Goal: Task Accomplishment & Management: Manage account settings

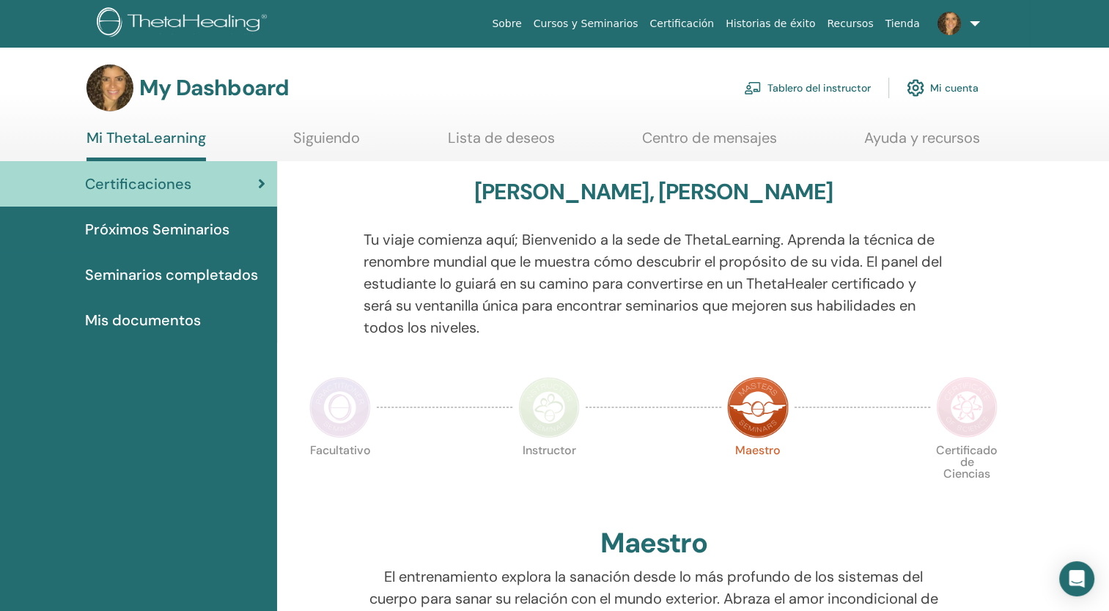
click at [783, 82] on link "Tablero del instructor" at bounding box center [807, 88] width 127 height 32
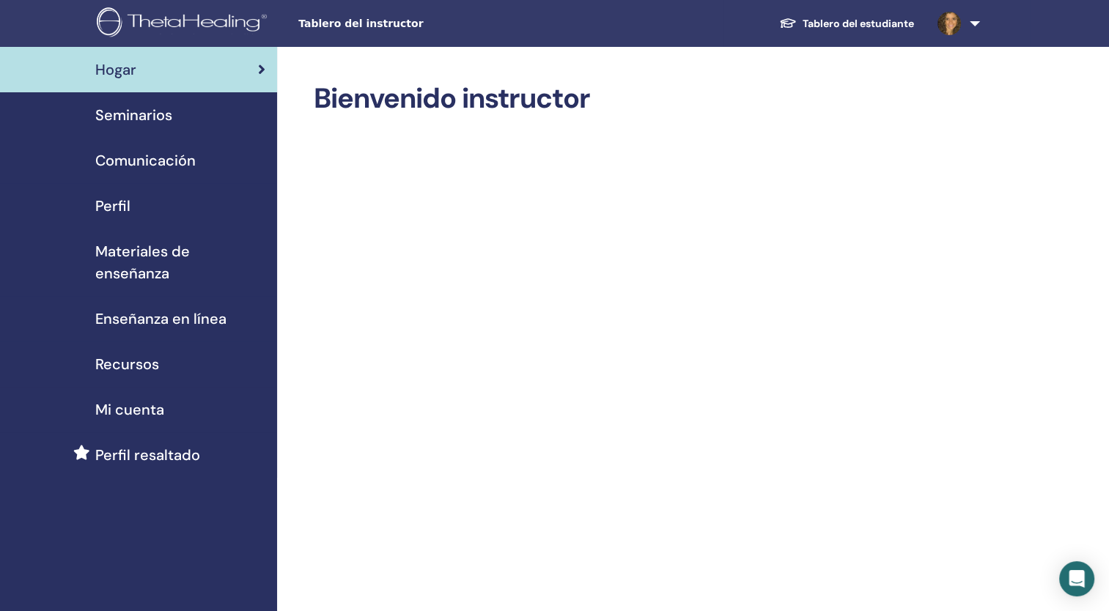
click at [127, 159] on span "Comunicación" at bounding box center [145, 161] width 100 height 22
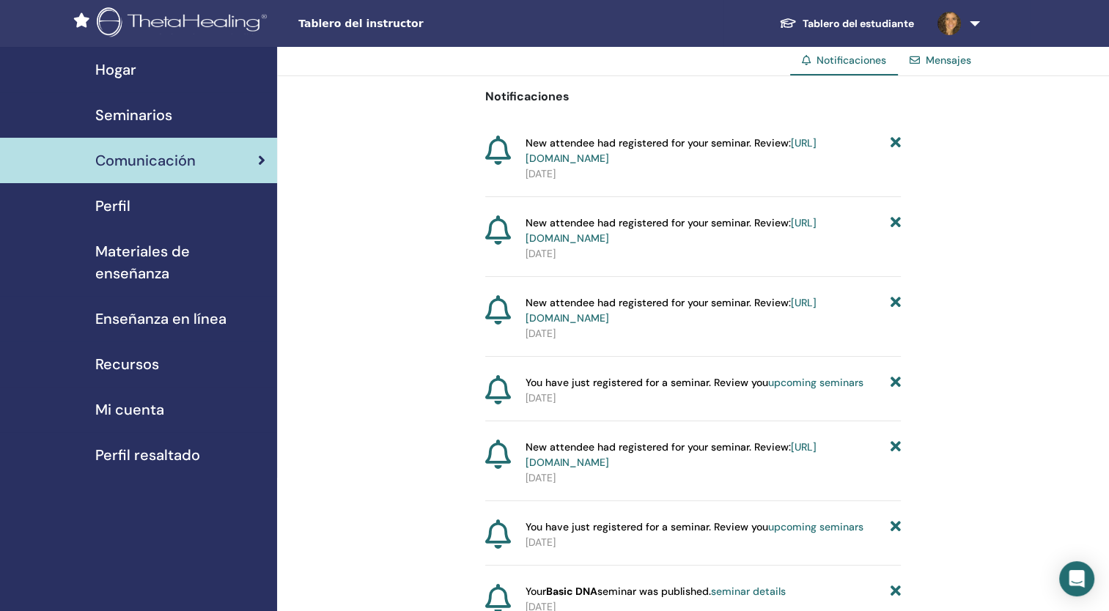
click at [127, 119] on span "Seminarios" at bounding box center [133, 115] width 77 height 22
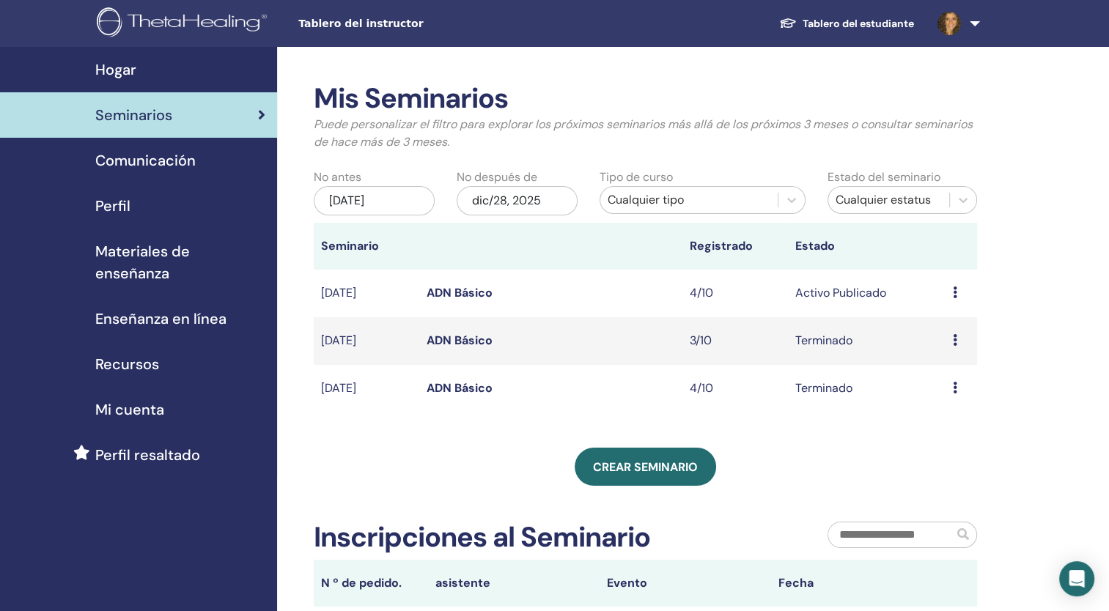
click at [450, 295] on link "ADN Básico" at bounding box center [460, 292] width 66 height 15
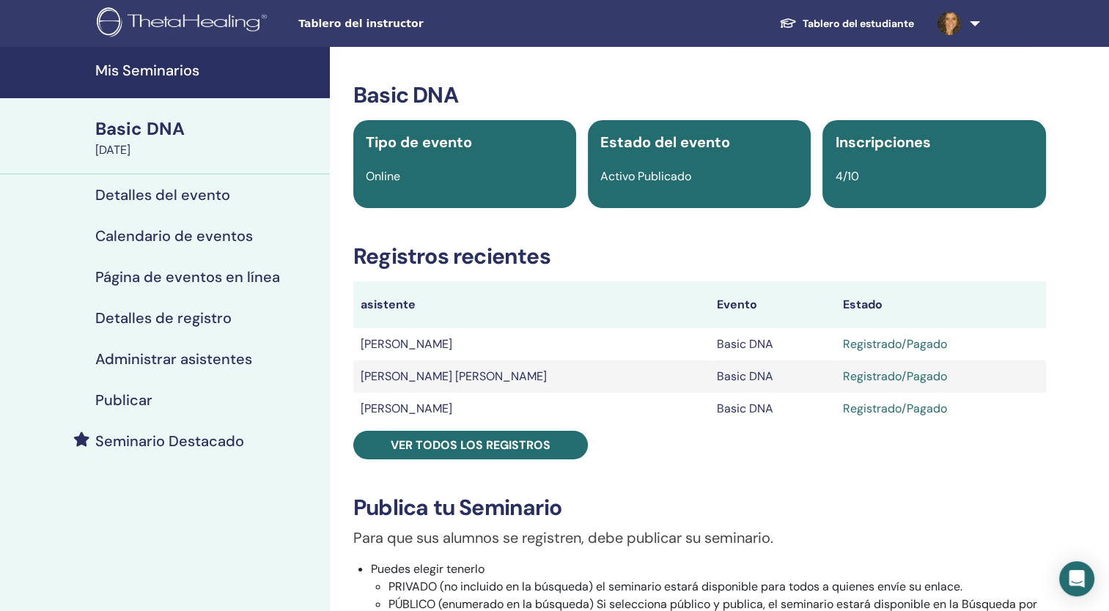
click at [155, 202] on h4 "Detalles del evento" at bounding box center [162, 195] width 135 height 18
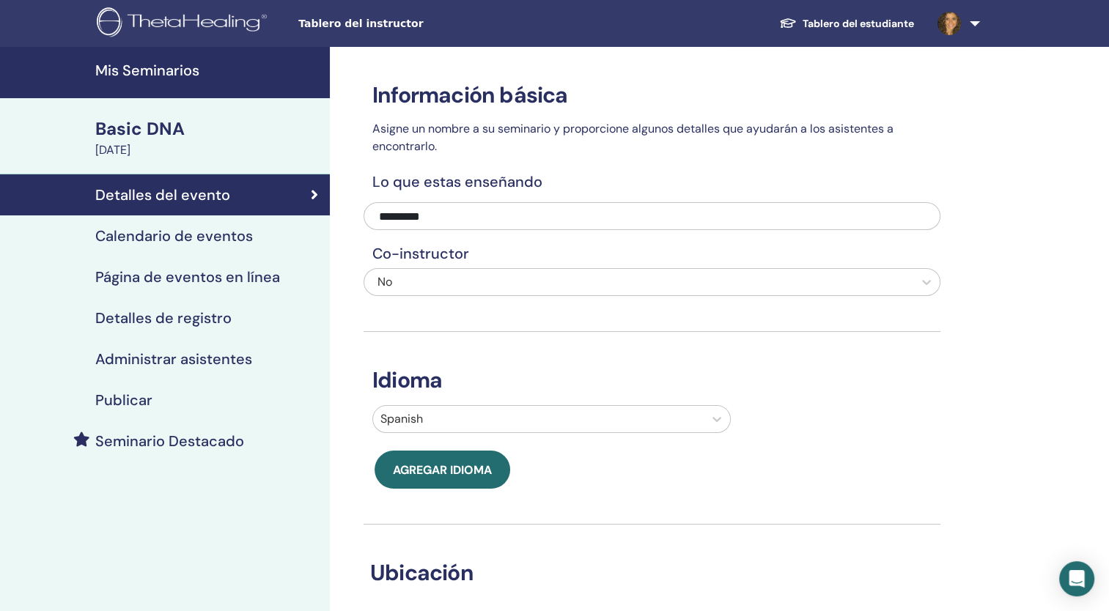
click at [814, 20] on link "Tablero del estudiante" at bounding box center [846, 23] width 158 height 27
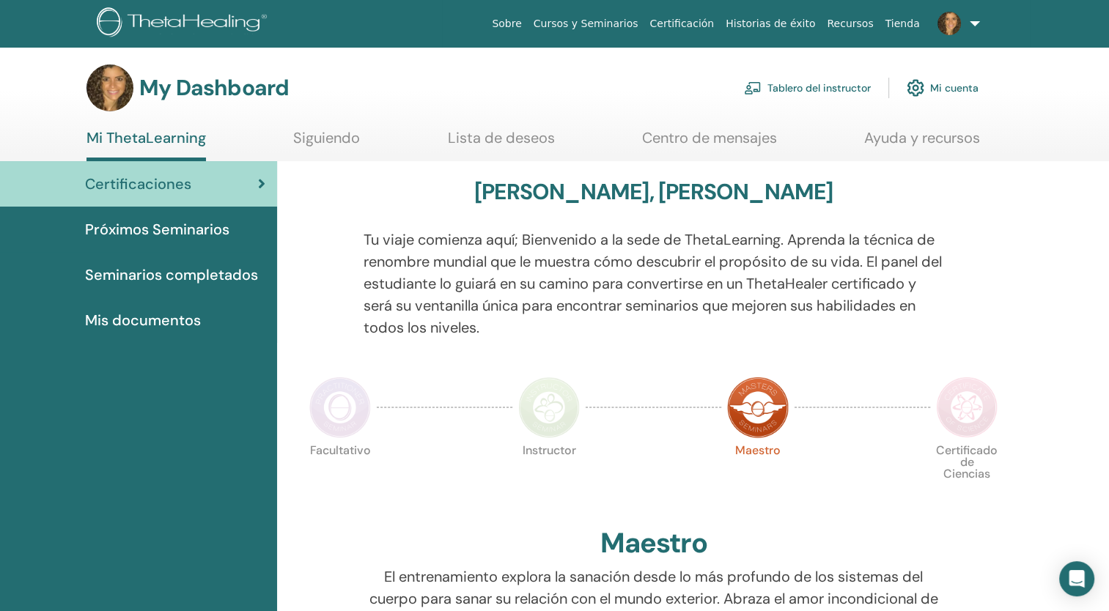
click at [801, 92] on link "Tablero del instructor" at bounding box center [807, 88] width 127 height 32
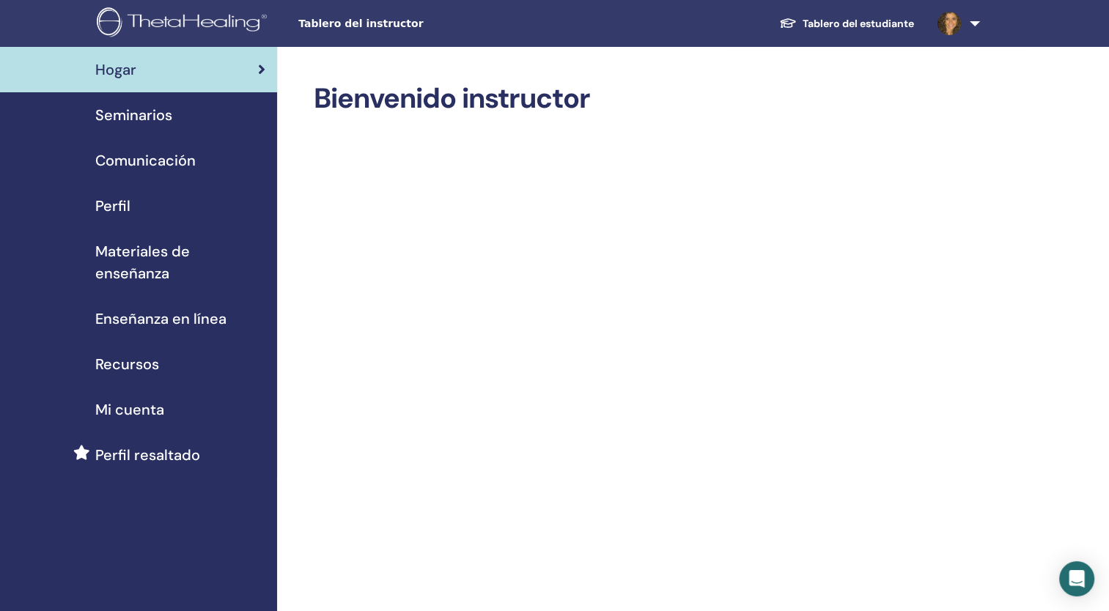
click at [125, 107] on span "Seminarios" at bounding box center [133, 115] width 77 height 22
click at [125, 111] on span "Seminarios" at bounding box center [133, 115] width 77 height 22
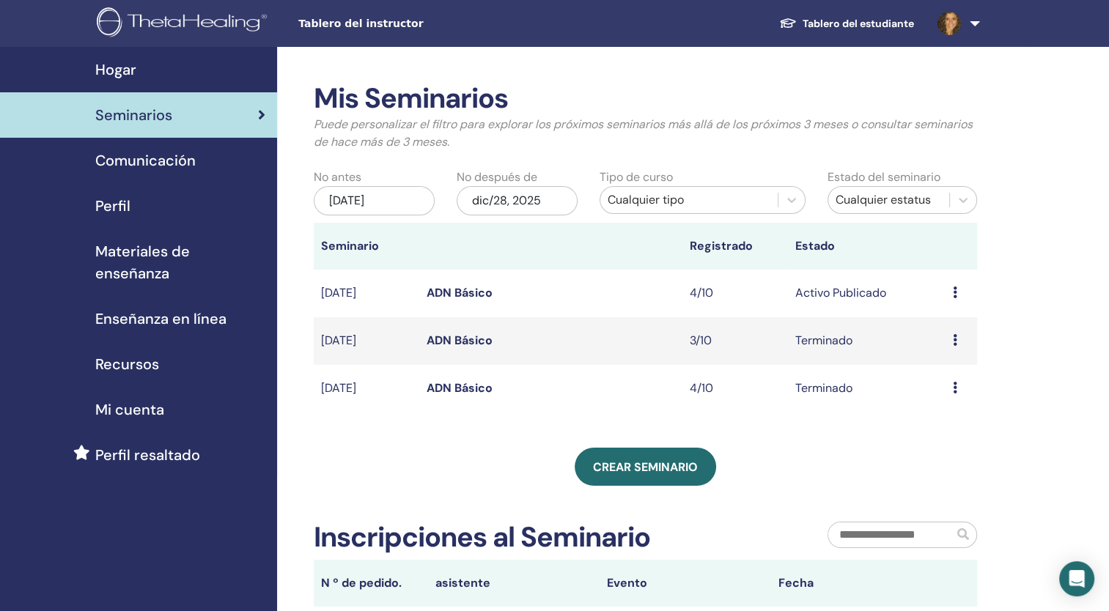
click at [451, 295] on link "ADN Básico" at bounding box center [460, 292] width 66 height 15
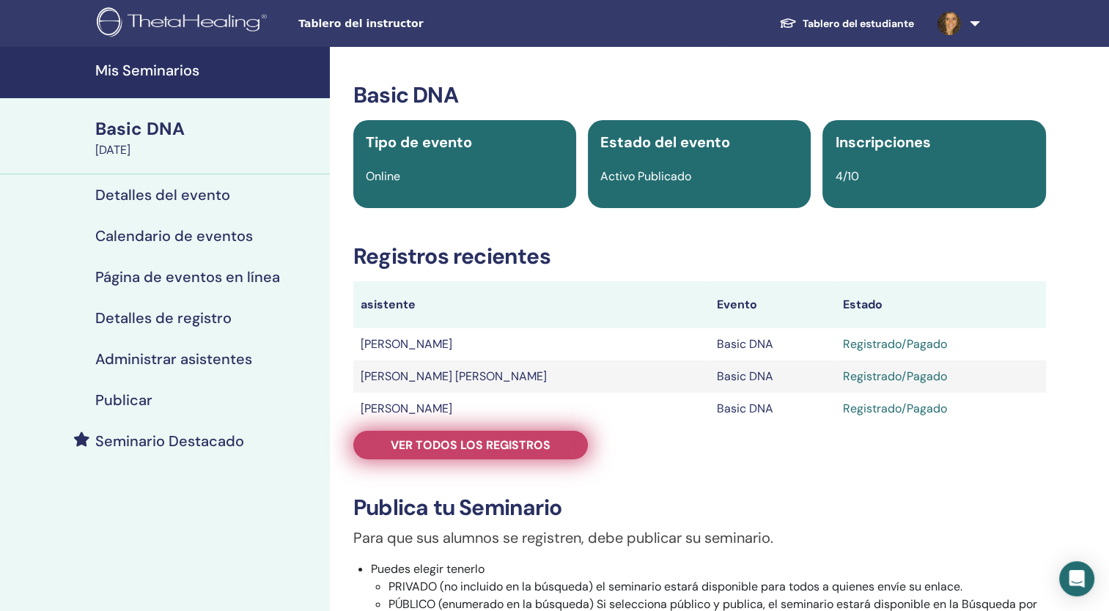
click at [489, 453] on link "Ver todos los registros" at bounding box center [470, 445] width 235 height 29
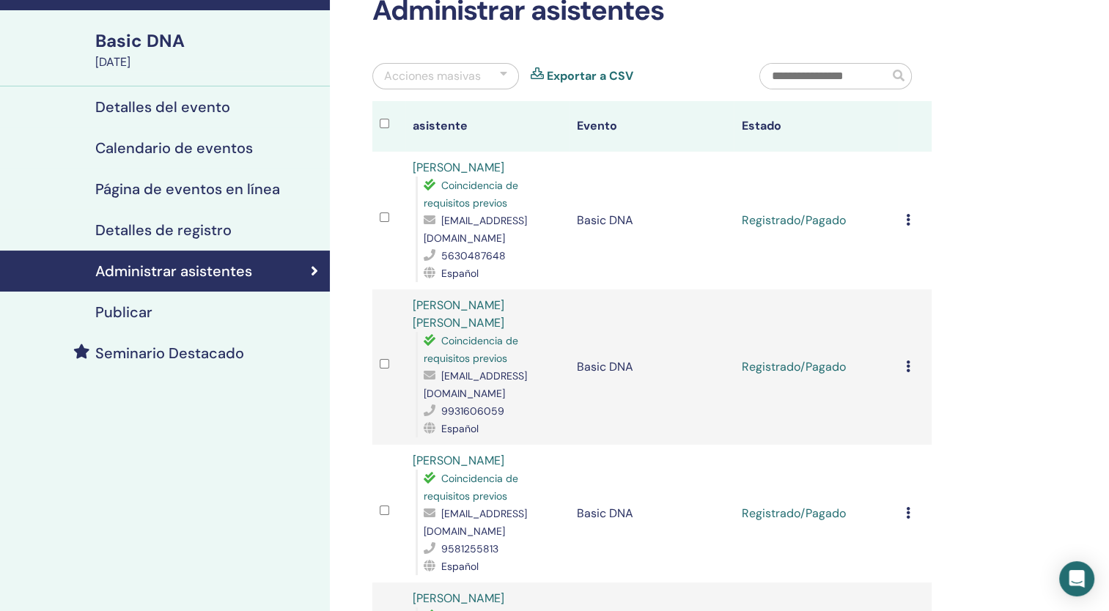
scroll to position [71, 0]
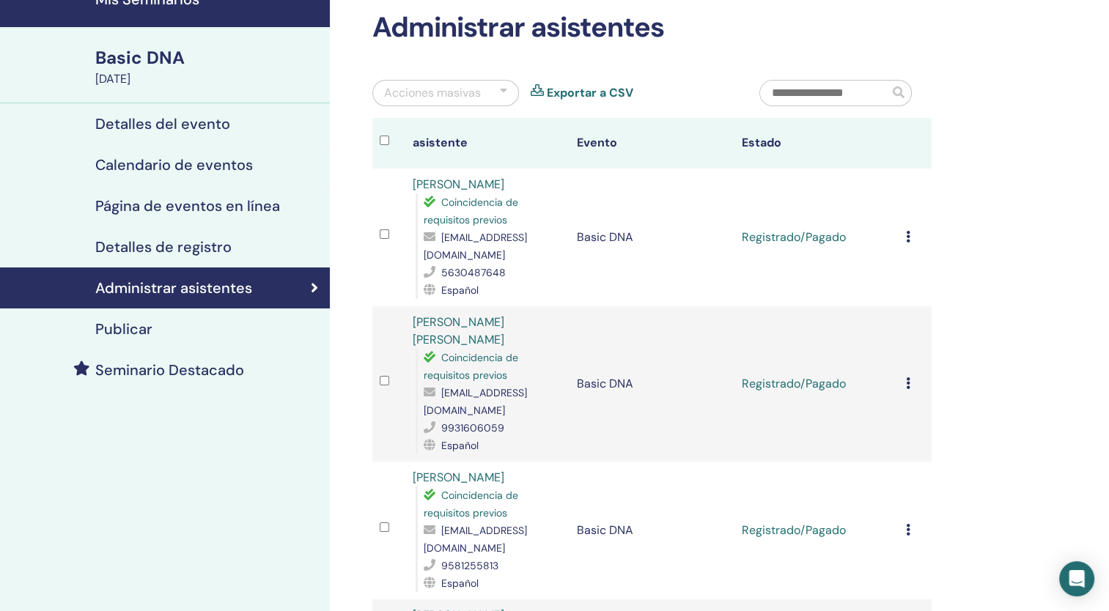
click at [909, 232] on icon at bounding box center [908, 237] width 4 height 12
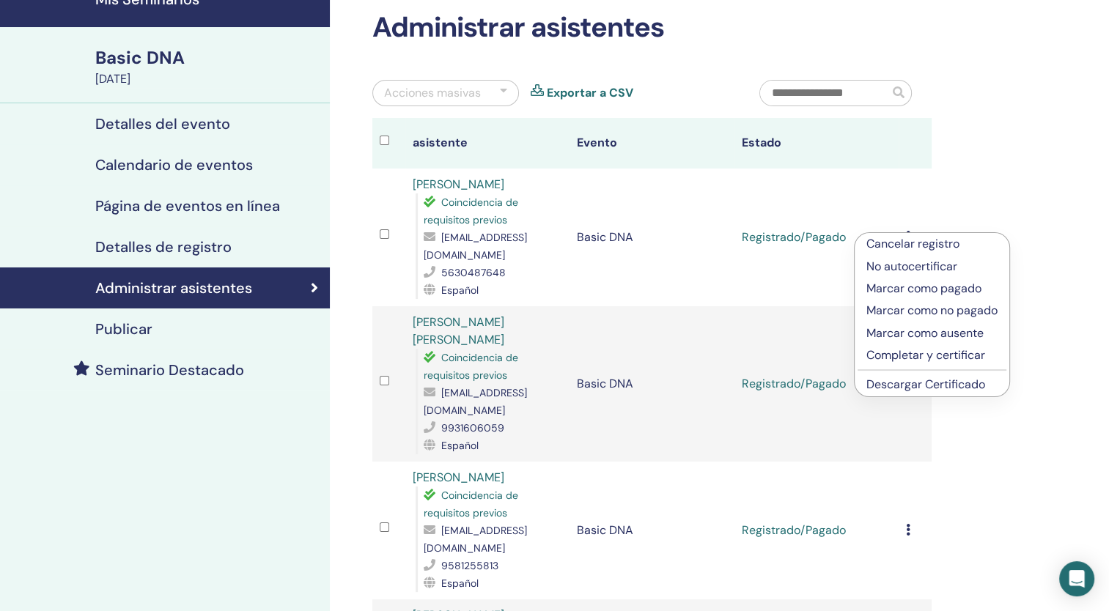
click at [965, 353] on p "Completar y certificar" at bounding box center [931, 356] width 131 height 18
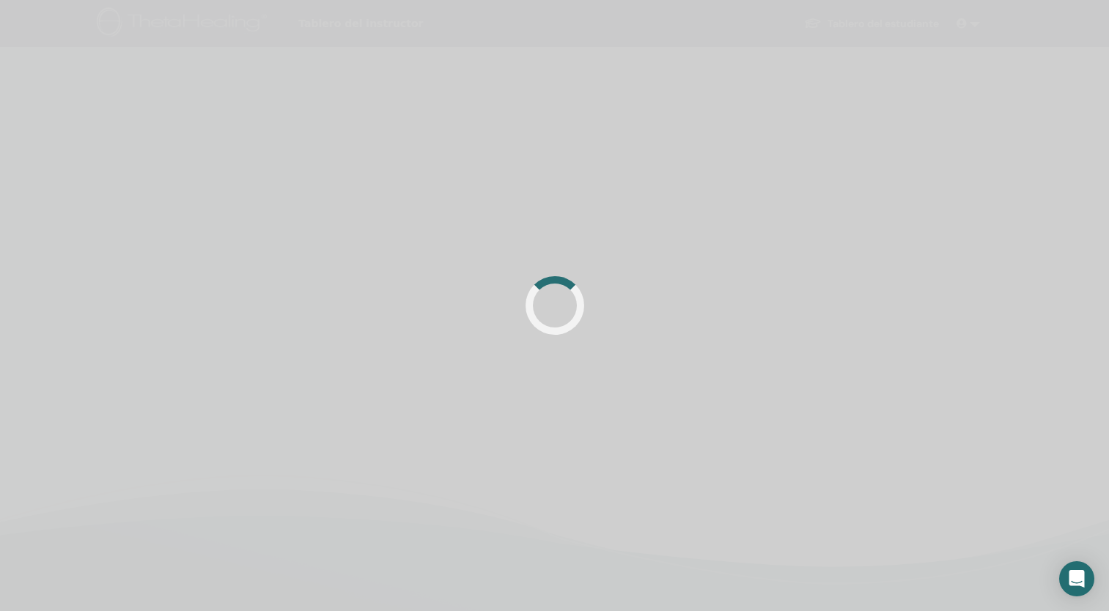
scroll to position [71, 0]
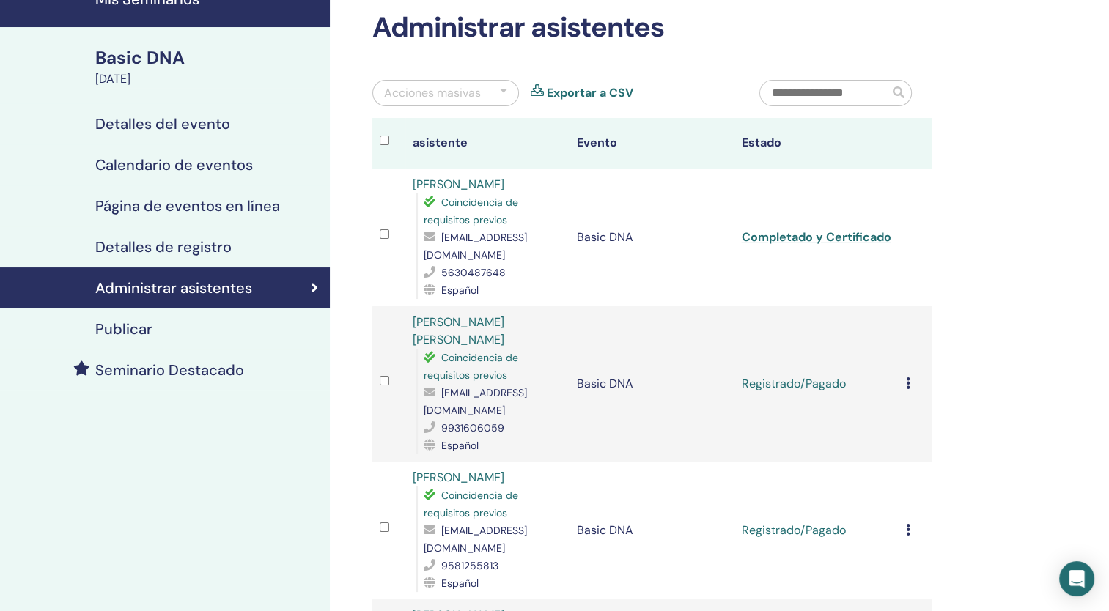
click at [909, 378] on icon at bounding box center [908, 384] width 4 height 12
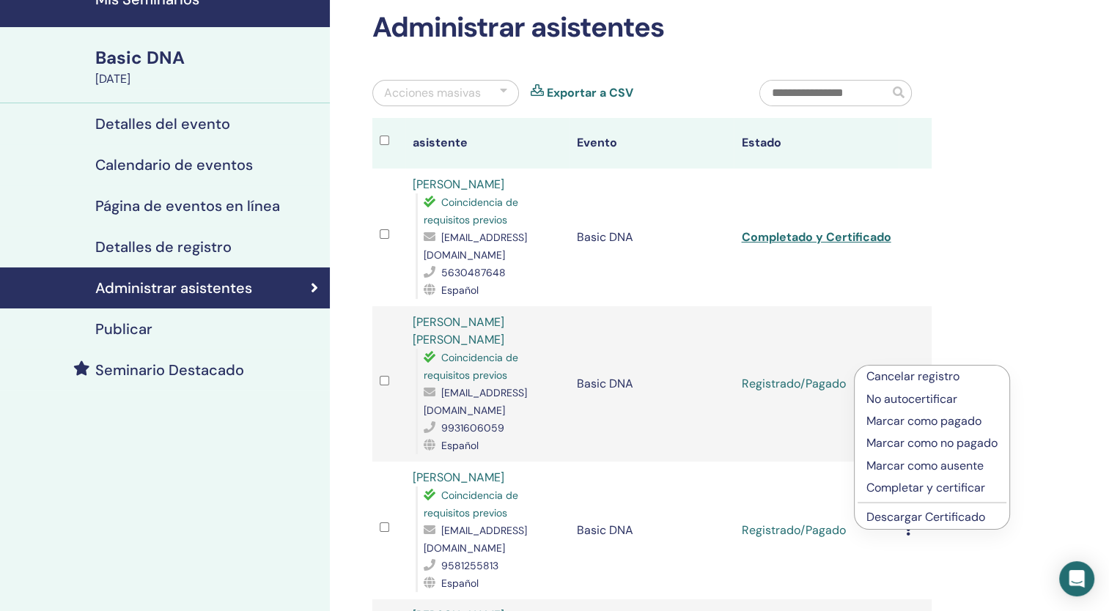
click at [919, 488] on p "Completar y certificar" at bounding box center [931, 488] width 131 height 18
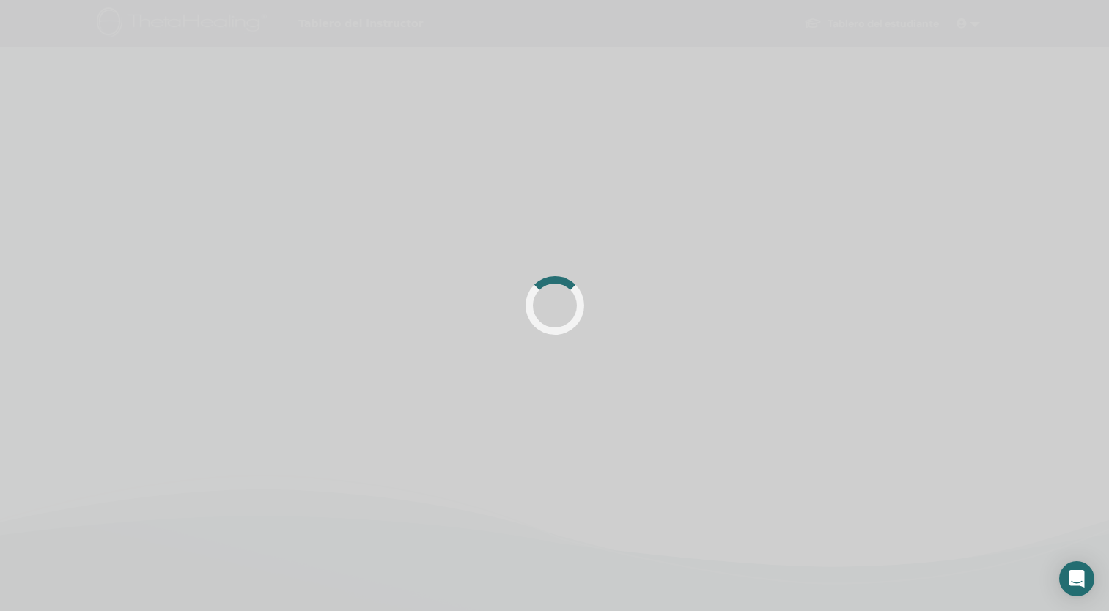
scroll to position [71, 0]
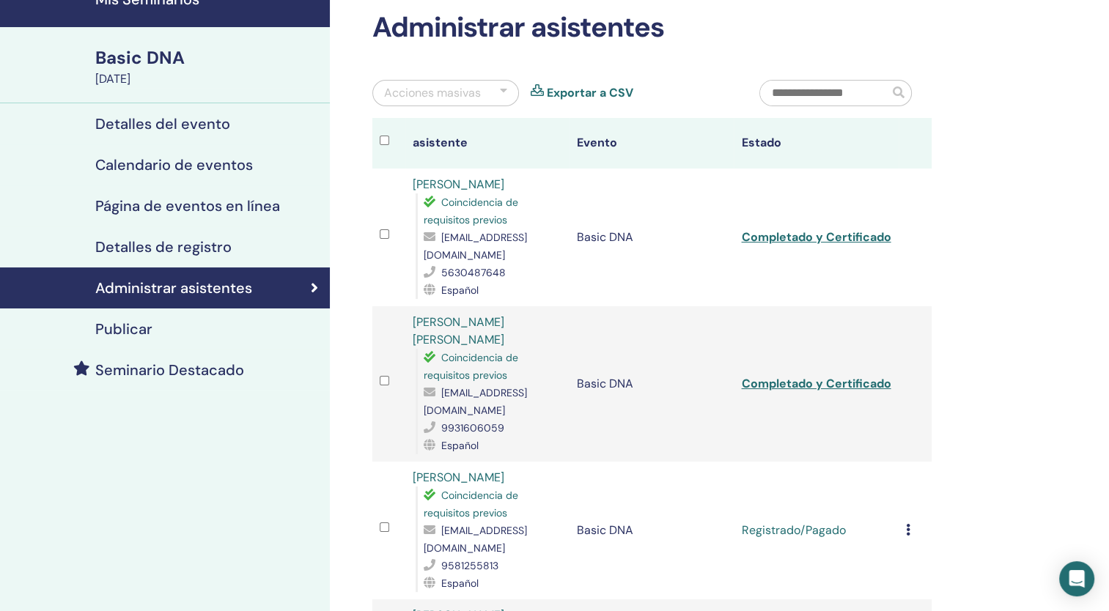
click at [902, 487] on td "Cancelar registro No autocertificar Marcar como pagado Marcar como no pagado Ma…" at bounding box center [915, 531] width 33 height 138
click at [907, 524] on icon at bounding box center [908, 530] width 4 height 12
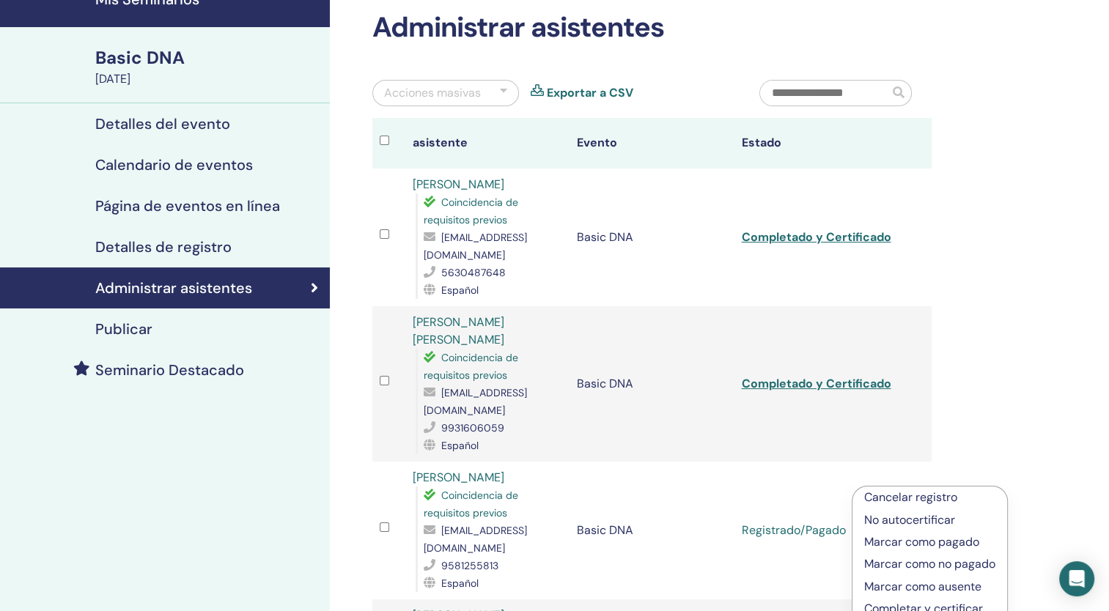
click at [962, 603] on p "Completar y certificar" at bounding box center [929, 609] width 131 height 18
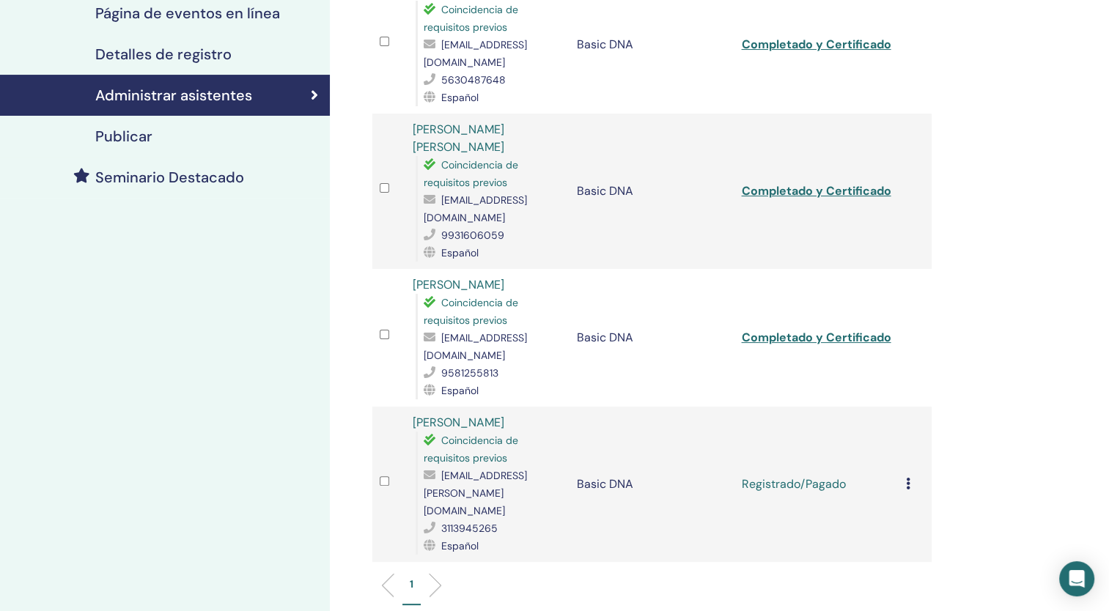
scroll to position [272, 0]
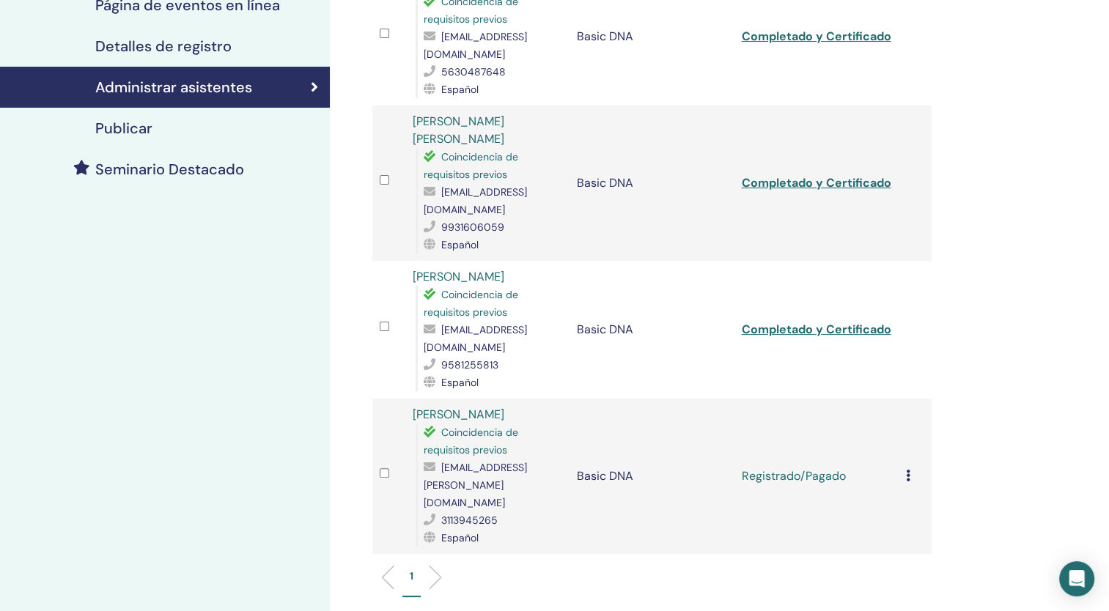
click at [909, 470] on icon at bounding box center [908, 476] width 4 height 12
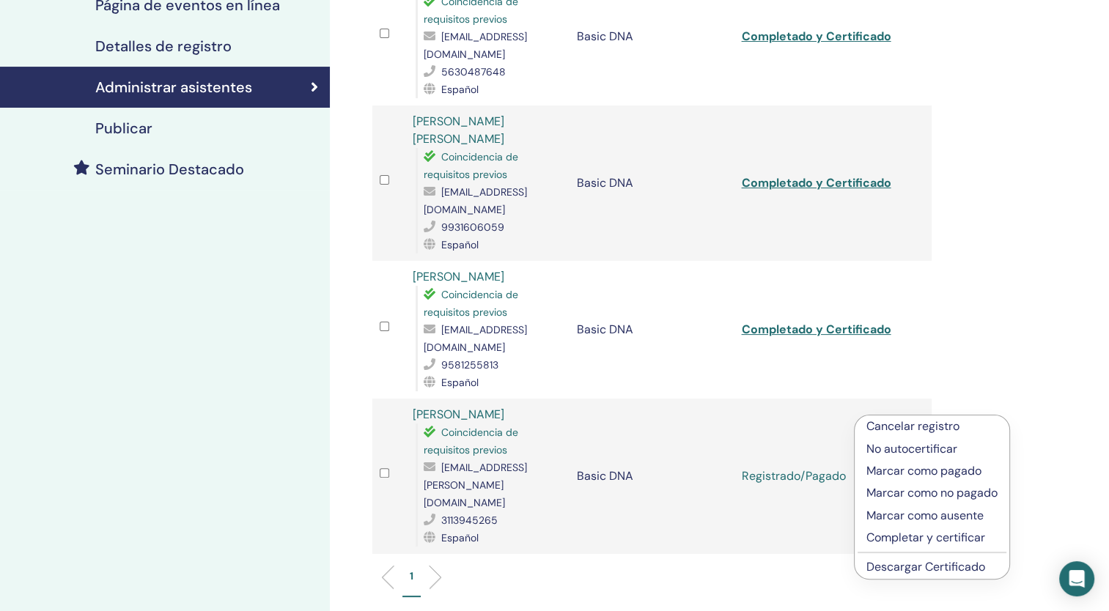
click at [924, 534] on p "Completar y certificar" at bounding box center [931, 538] width 131 height 18
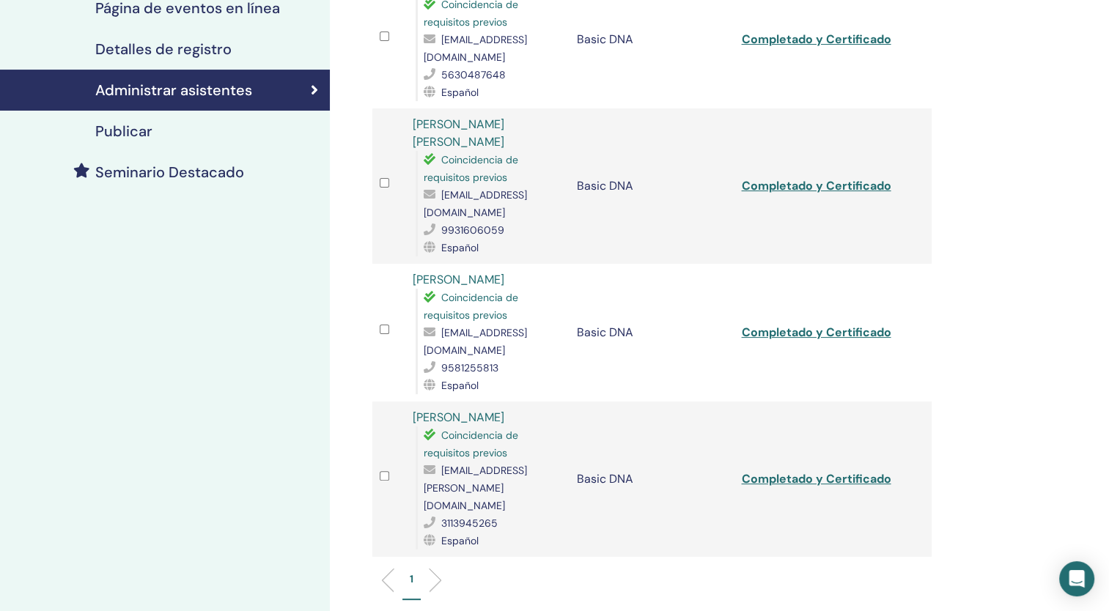
scroll to position [272, 0]
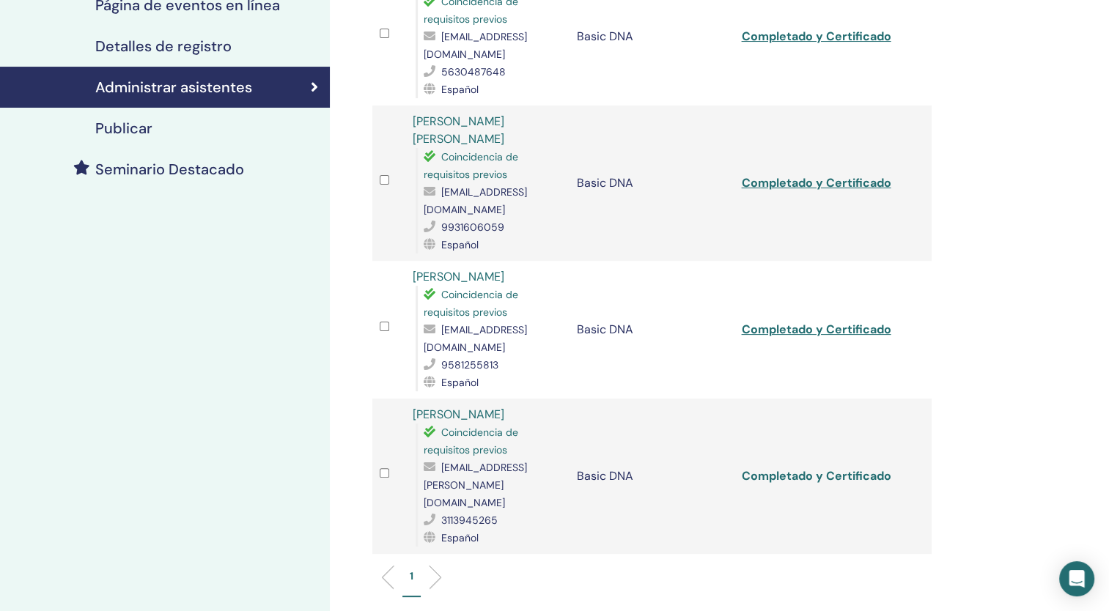
click at [788, 468] on link "Completado y Certificado" at bounding box center [816, 475] width 150 height 15
click at [784, 468] on link "Completado y Certificado" at bounding box center [816, 475] width 150 height 15
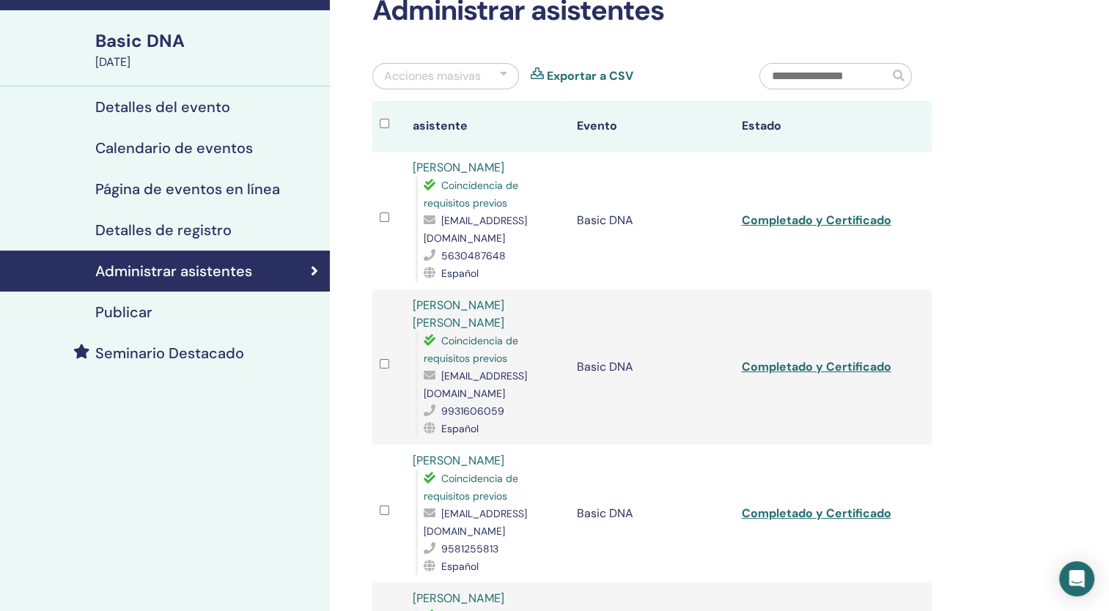
scroll to position [0, 0]
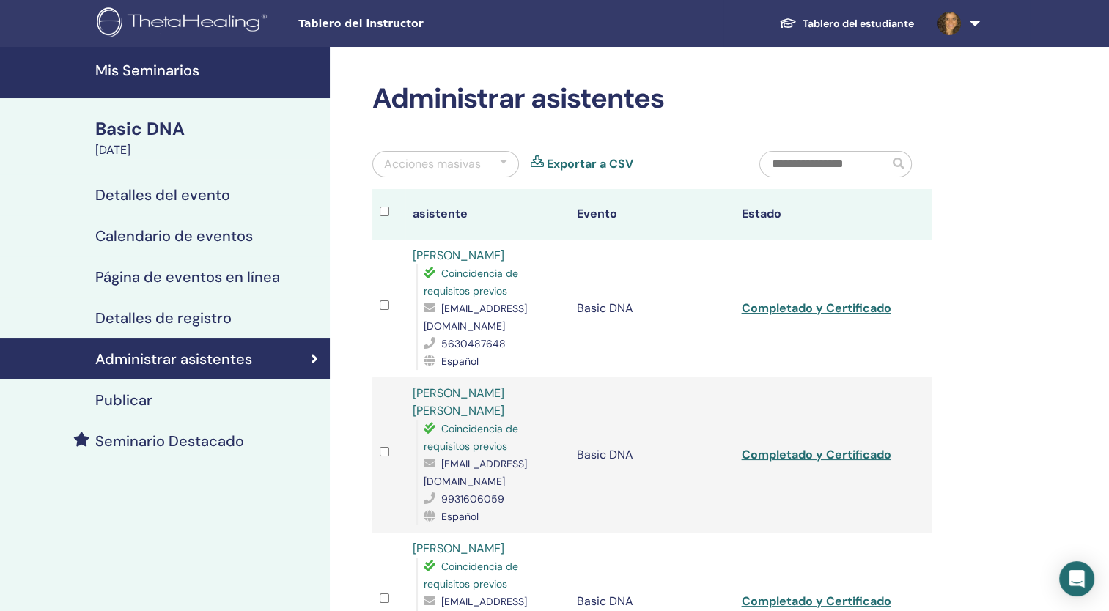
click at [139, 128] on div "Basic DNA" at bounding box center [208, 129] width 226 height 25
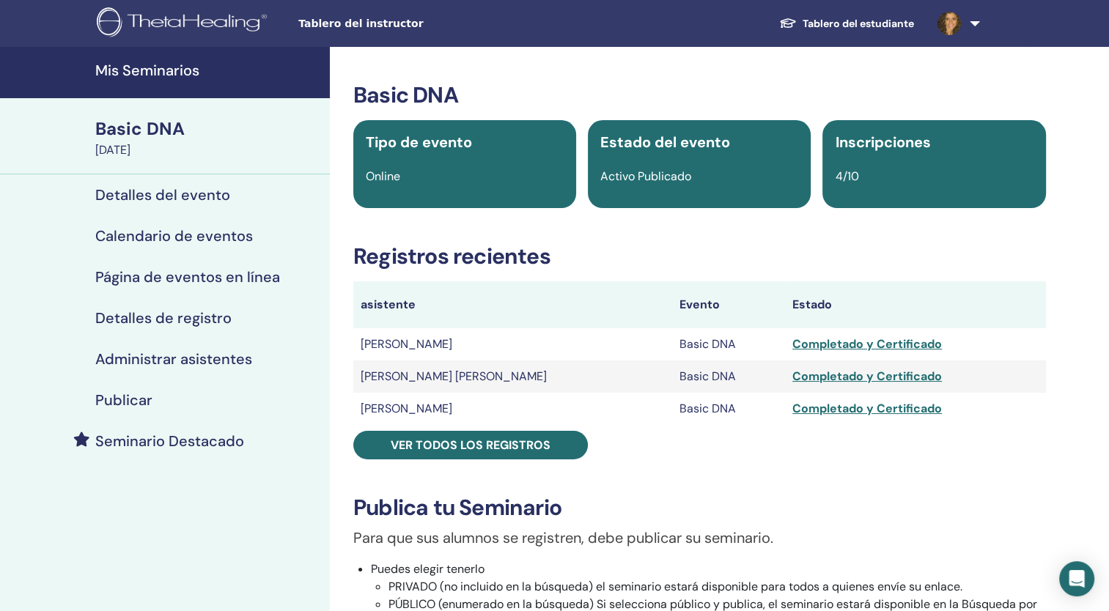
click at [154, 191] on h4 "Detalles del evento" at bounding box center [162, 195] width 135 height 18
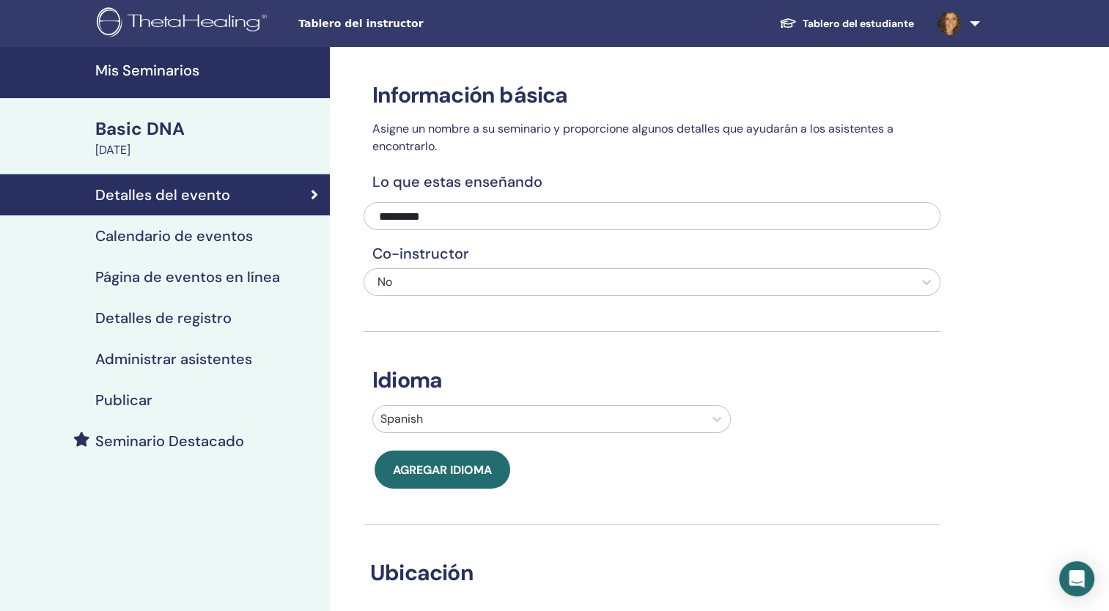
click at [156, 320] on h4 "Detalles de registro" at bounding box center [163, 318] width 136 height 18
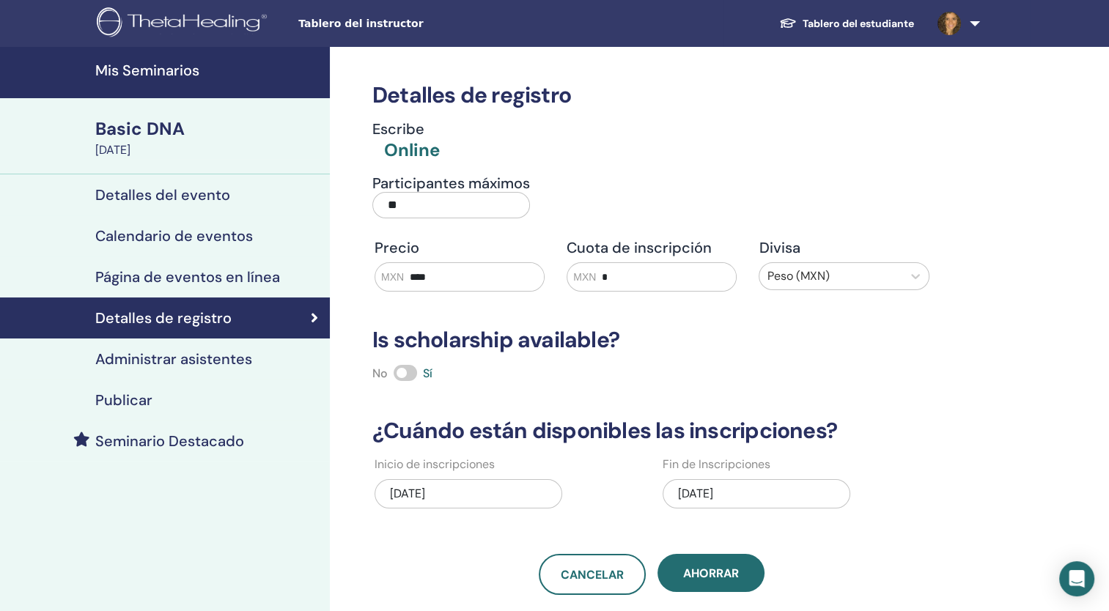
click at [813, 21] on link "Tablero del estudiante" at bounding box center [846, 23] width 158 height 27
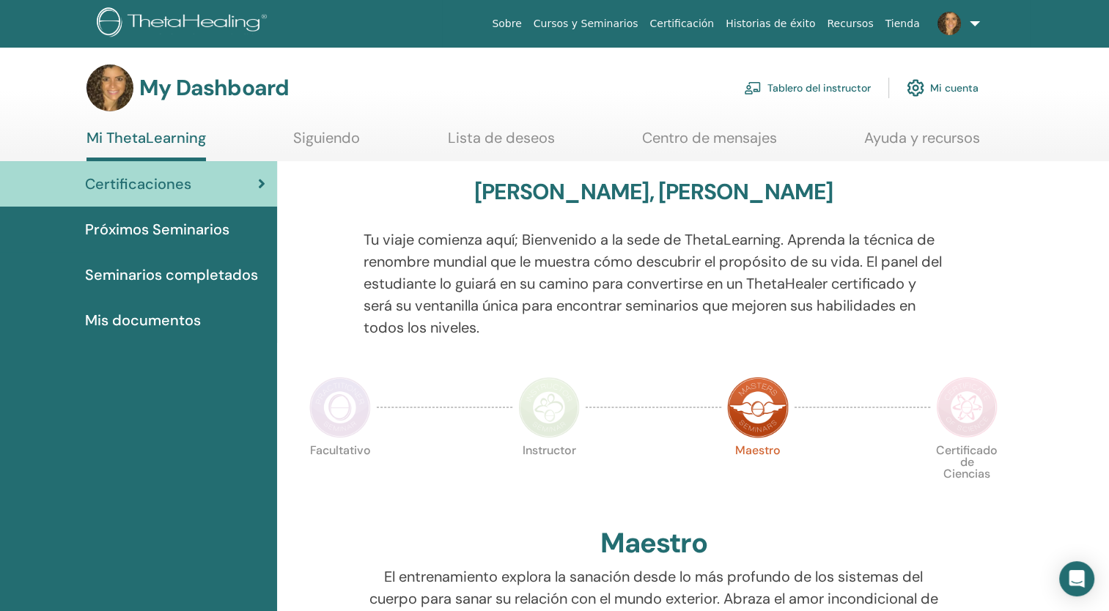
click at [843, 23] on link "Recursos" at bounding box center [850, 23] width 58 height 27
click at [800, 92] on link "Tablero del instructor" at bounding box center [807, 88] width 127 height 32
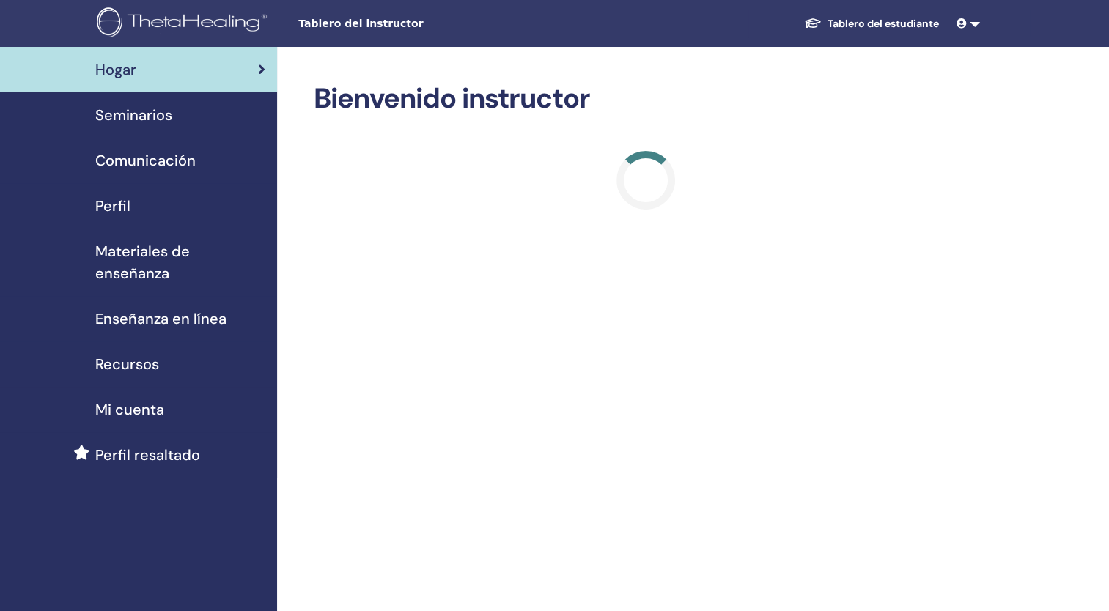
click at [799, 85] on h2 "Bienvenido instructor" at bounding box center [645, 99] width 663 height 34
click at [122, 202] on span "Perfil" at bounding box center [112, 206] width 35 height 22
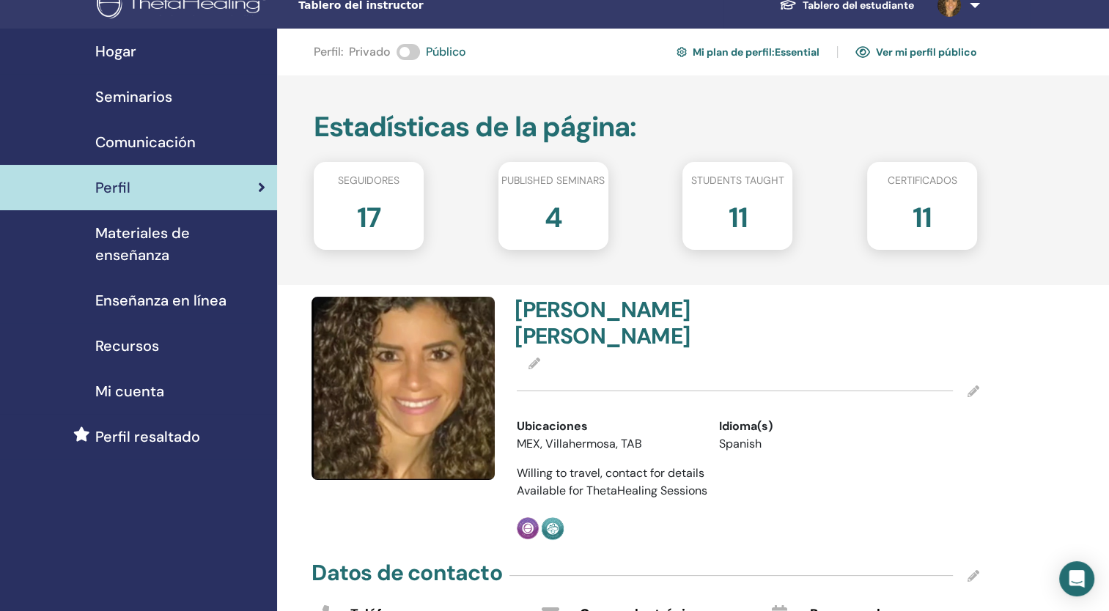
scroll to position [15, 0]
